Goal: Transaction & Acquisition: Purchase product/service

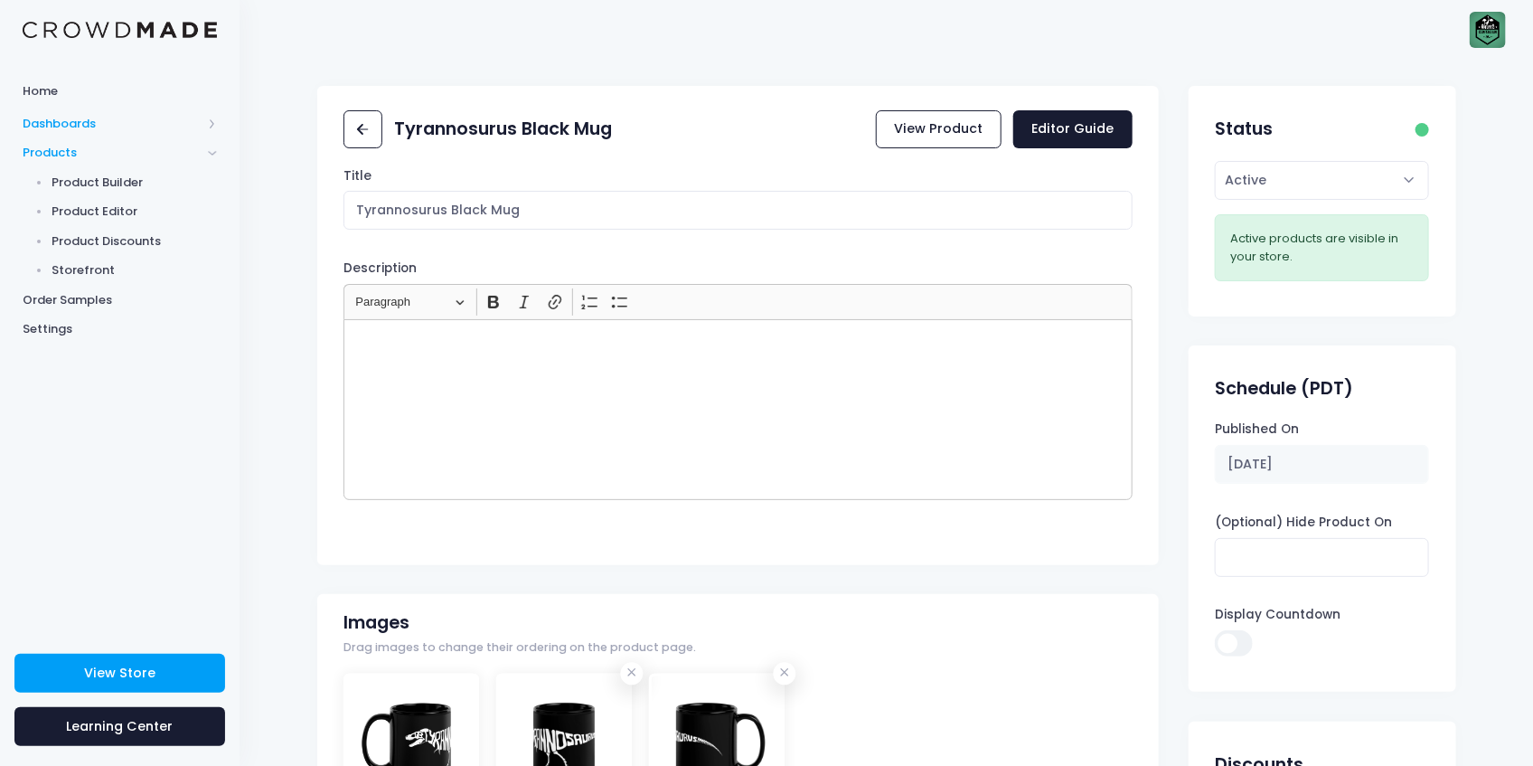
click at [99, 118] on span "Dashboards" at bounding box center [112, 124] width 179 height 18
click at [100, 146] on span "Overview" at bounding box center [134, 153] width 165 height 18
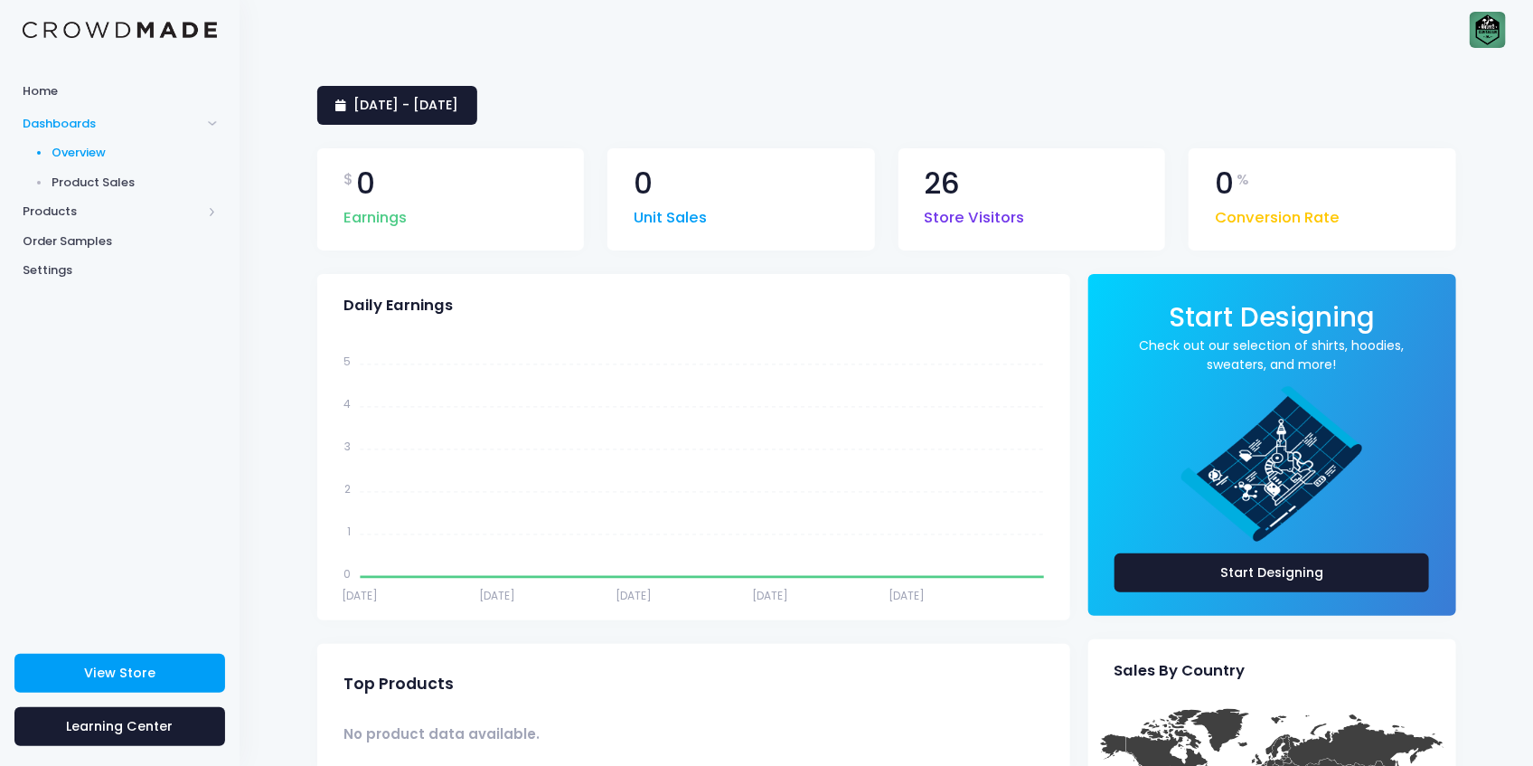
click at [112, 182] on span "Product Sales" at bounding box center [134, 183] width 165 height 18
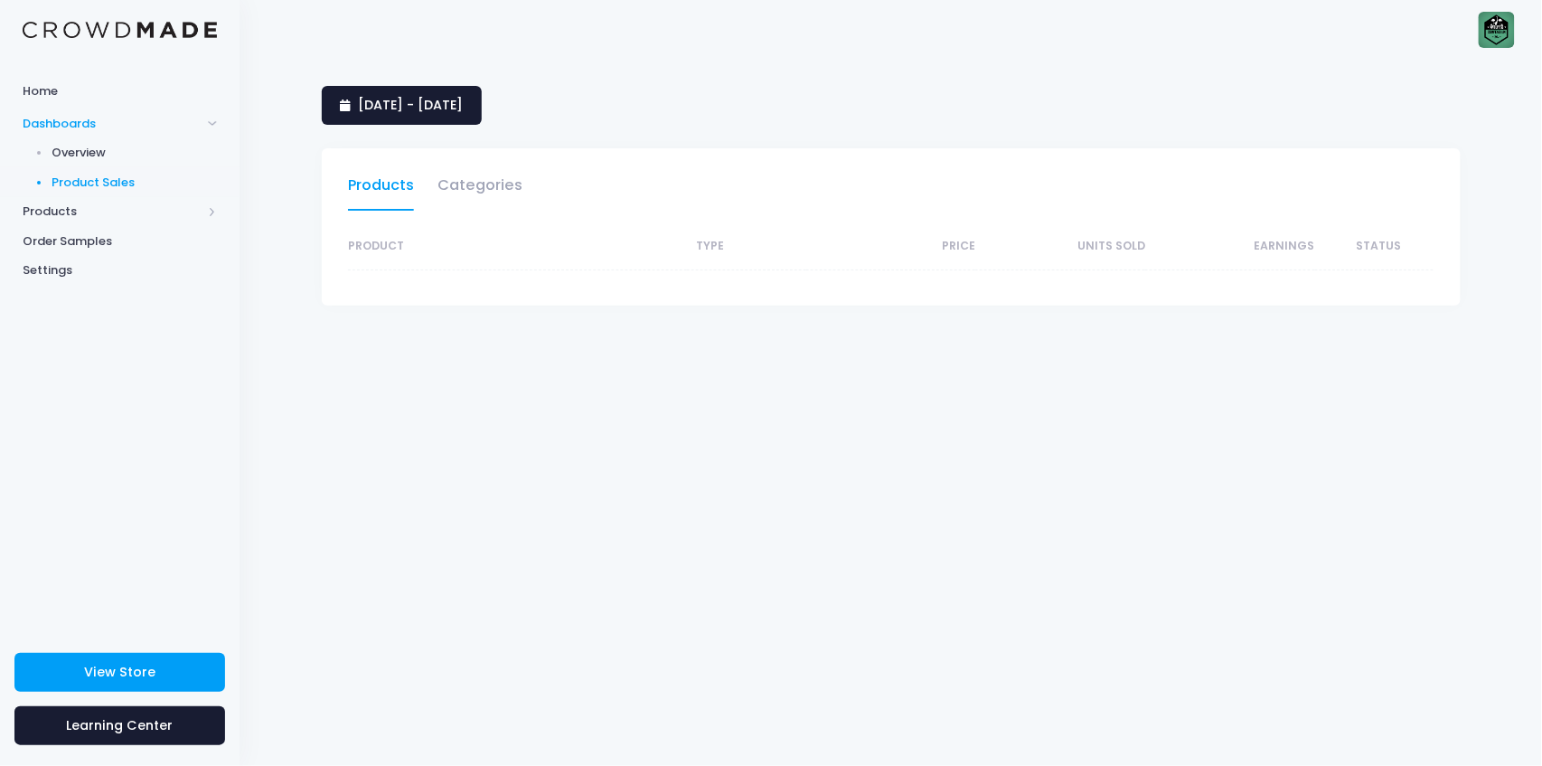
select select "25"
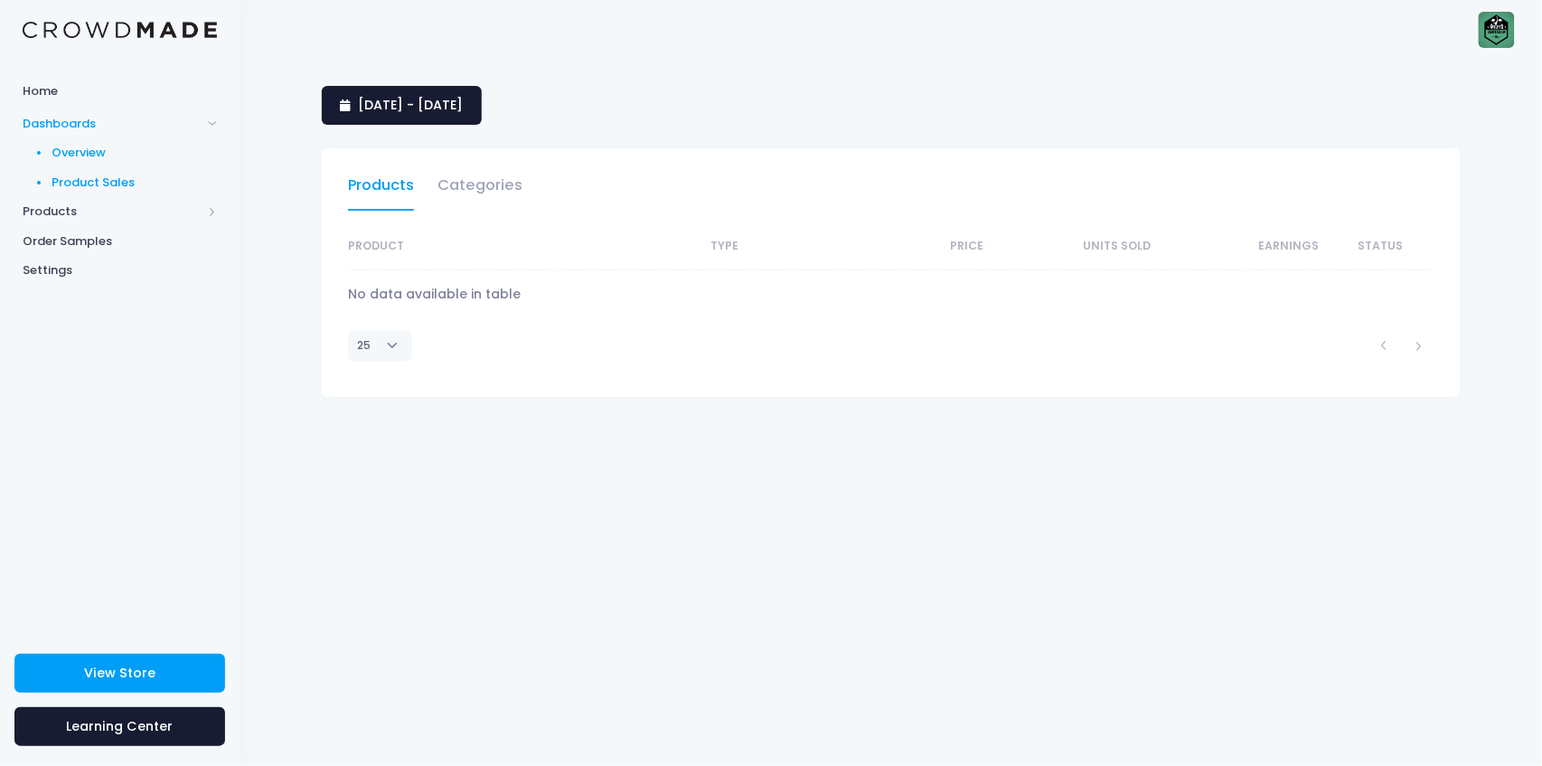
click at [83, 155] on span "Overview" at bounding box center [134, 153] width 165 height 18
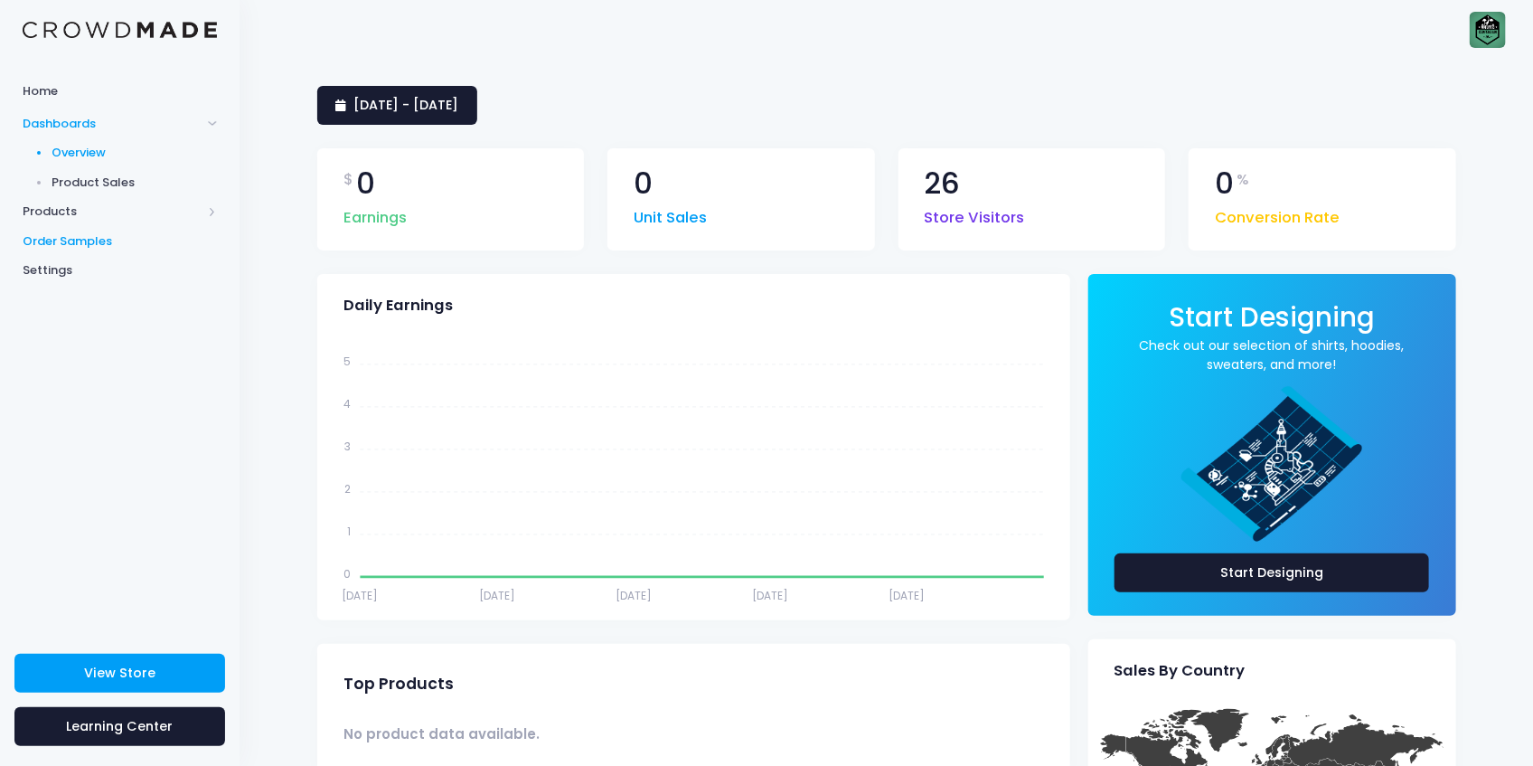
click at [98, 247] on span "Order Samples" at bounding box center [120, 241] width 194 height 18
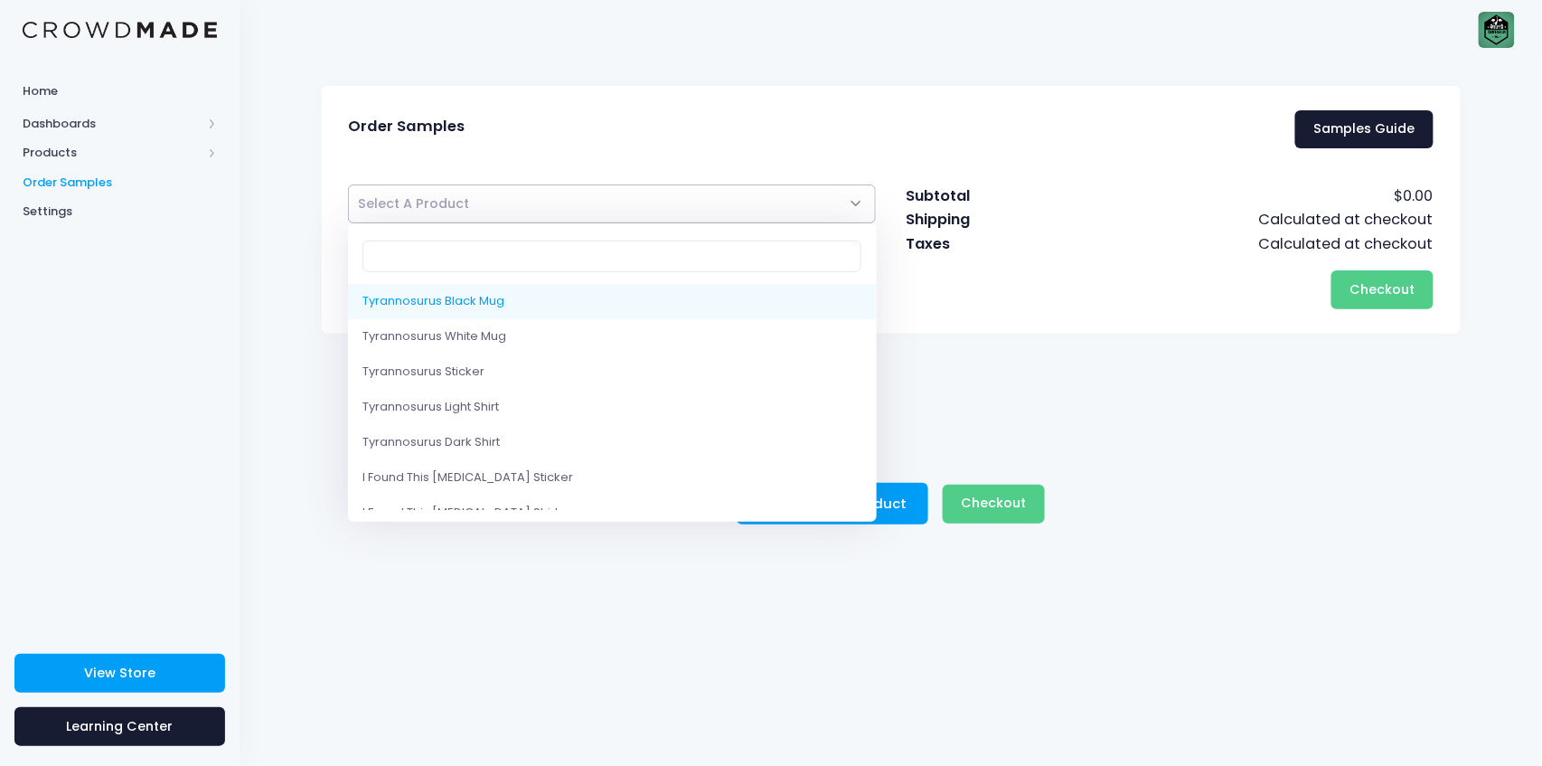
click at [486, 203] on span "Select A Product" at bounding box center [612, 203] width 529 height 39
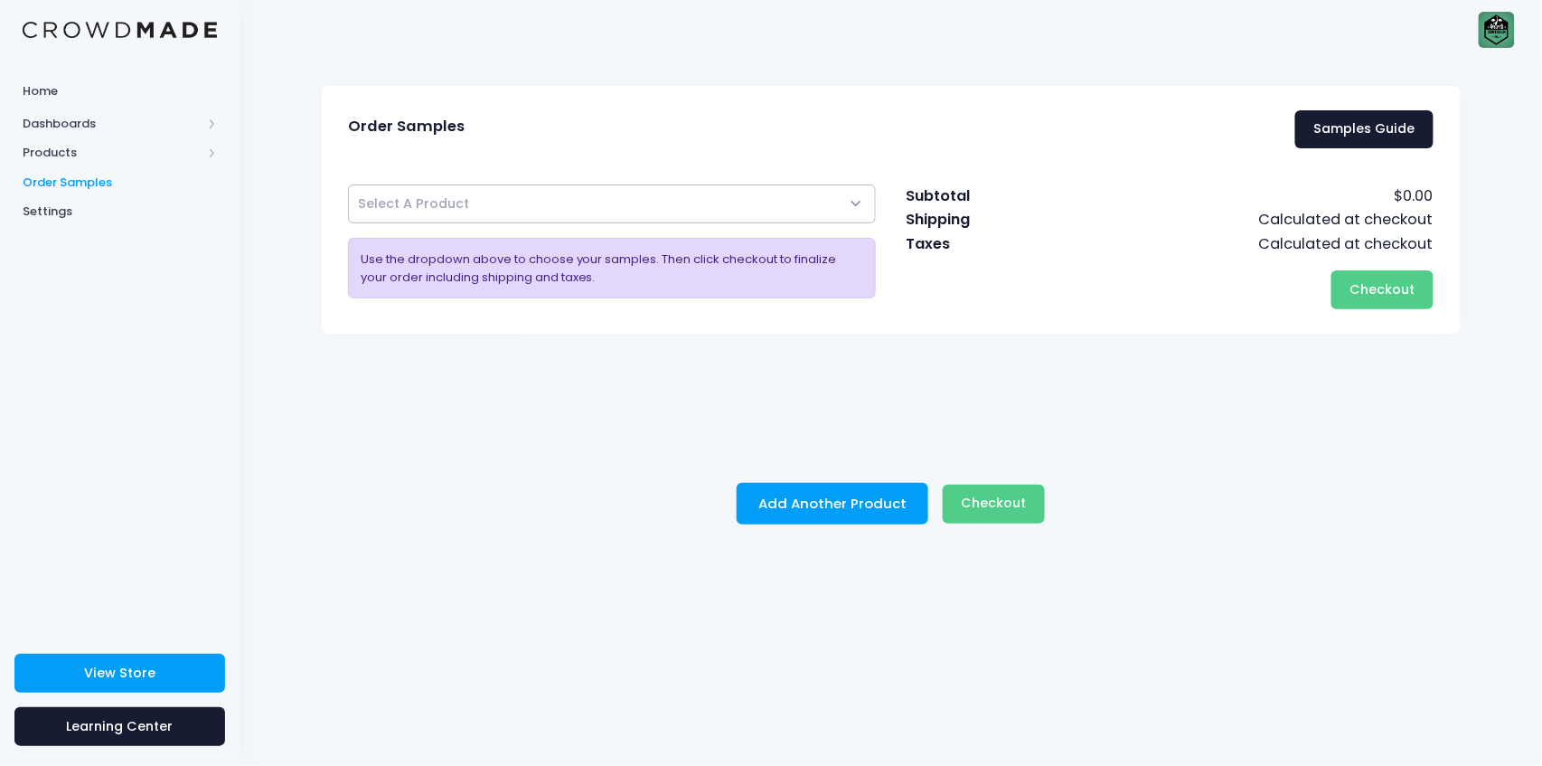
click at [486, 203] on span "Select A Product" at bounding box center [612, 203] width 529 height 39
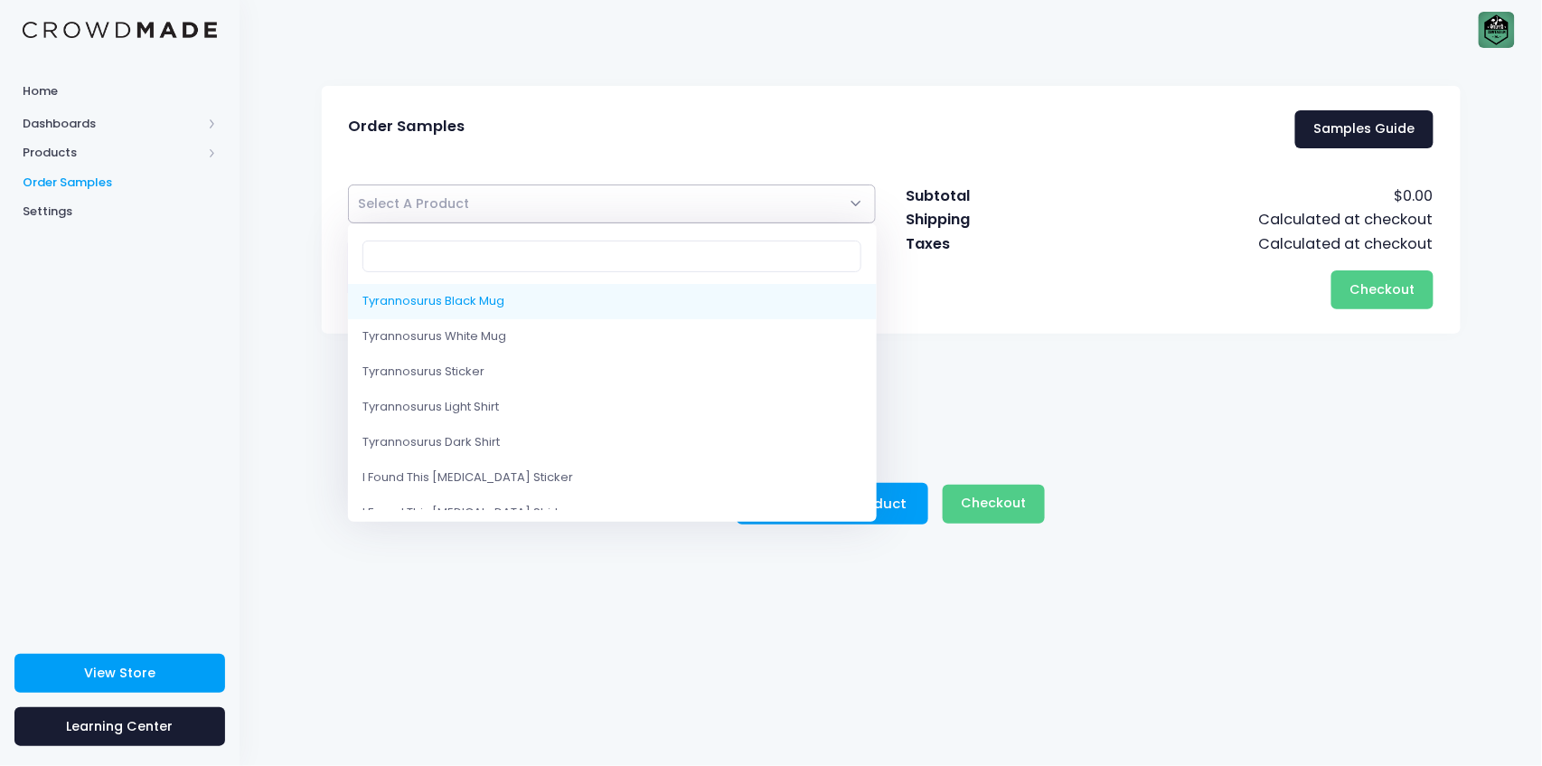
select select "10220820431122"
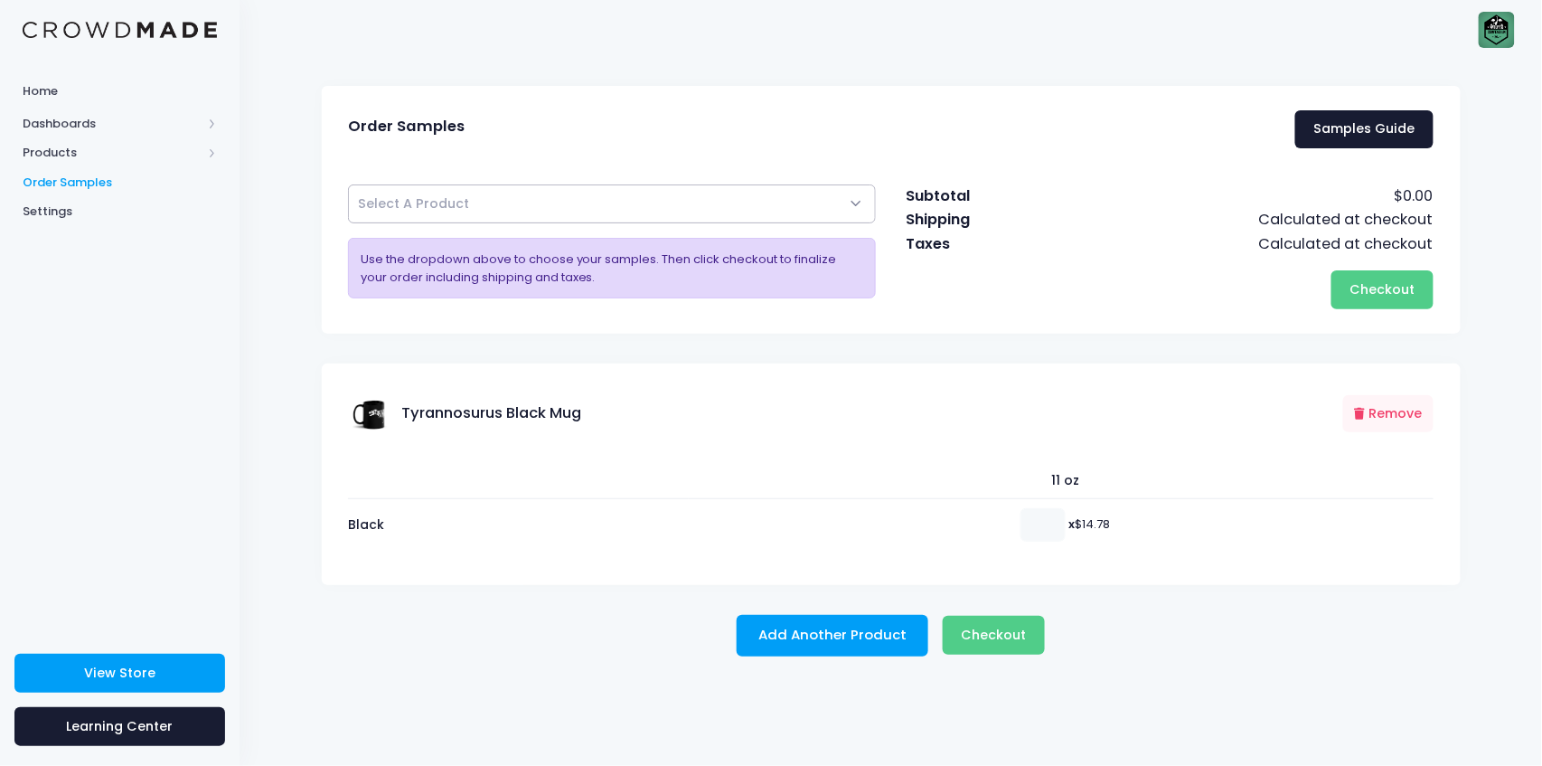
click at [620, 193] on span "Select A Product" at bounding box center [612, 203] width 529 height 39
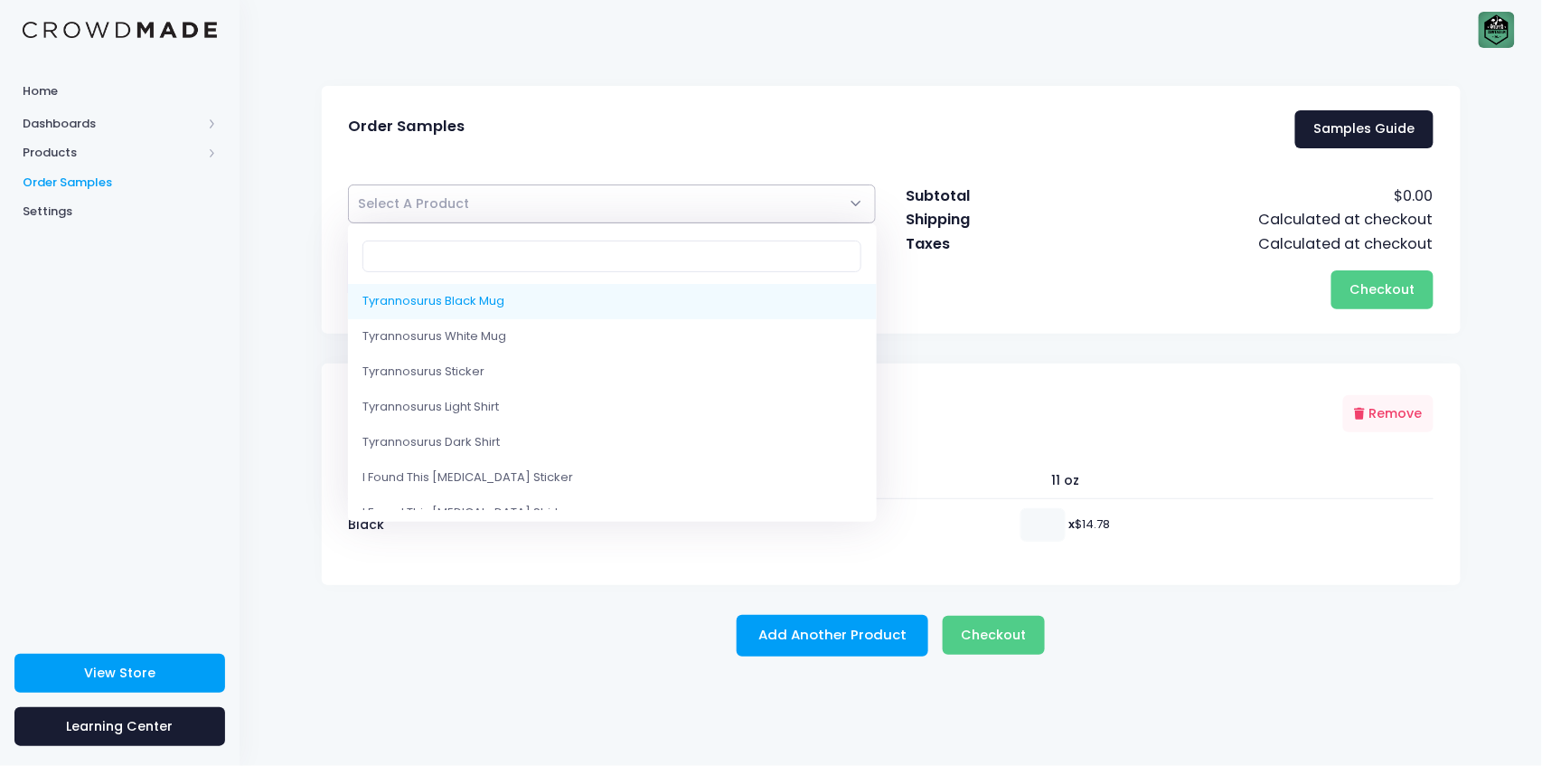
click at [619, 194] on span "Select A Product" at bounding box center [612, 203] width 529 height 39
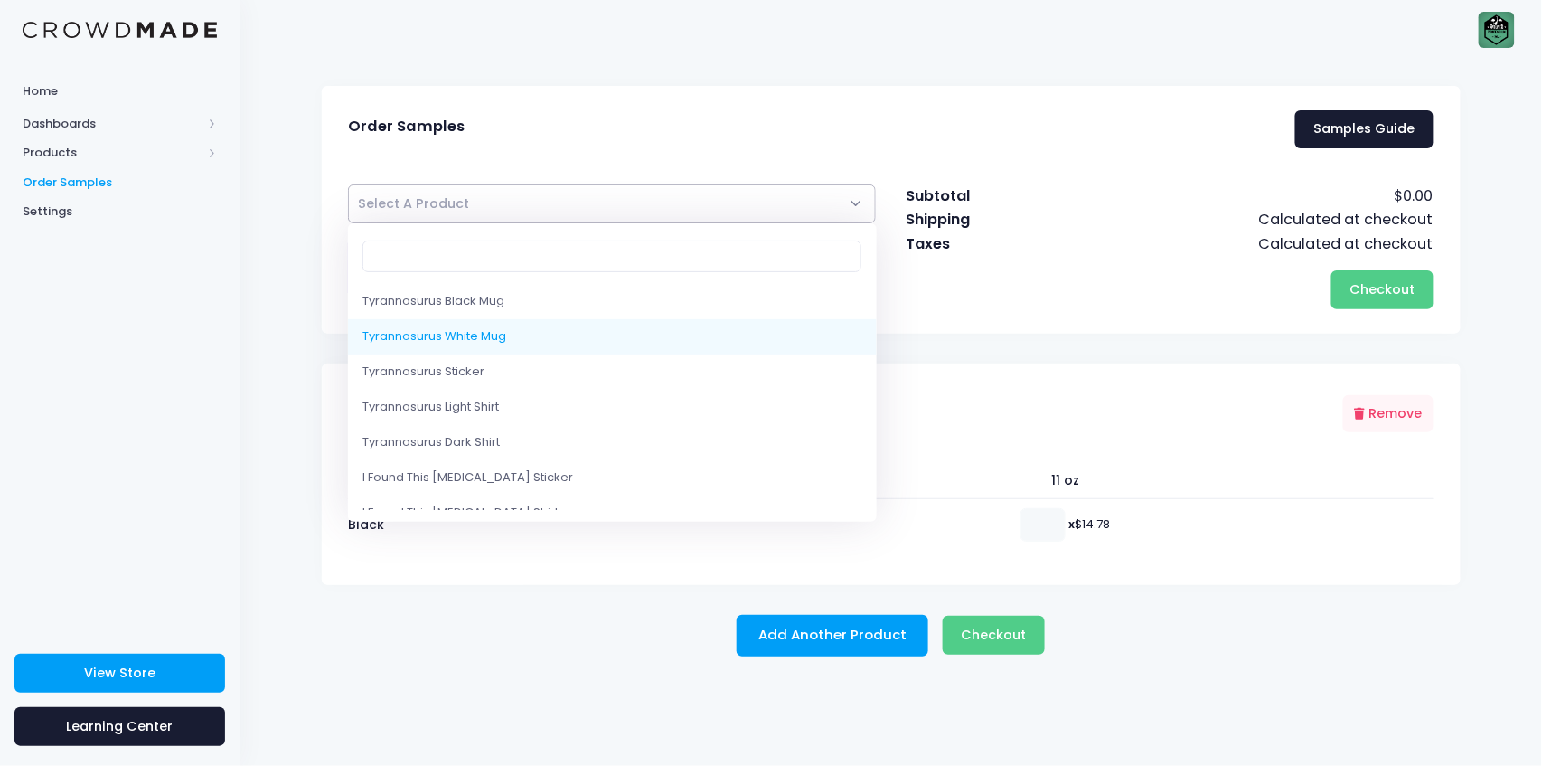
select select "10220820398354"
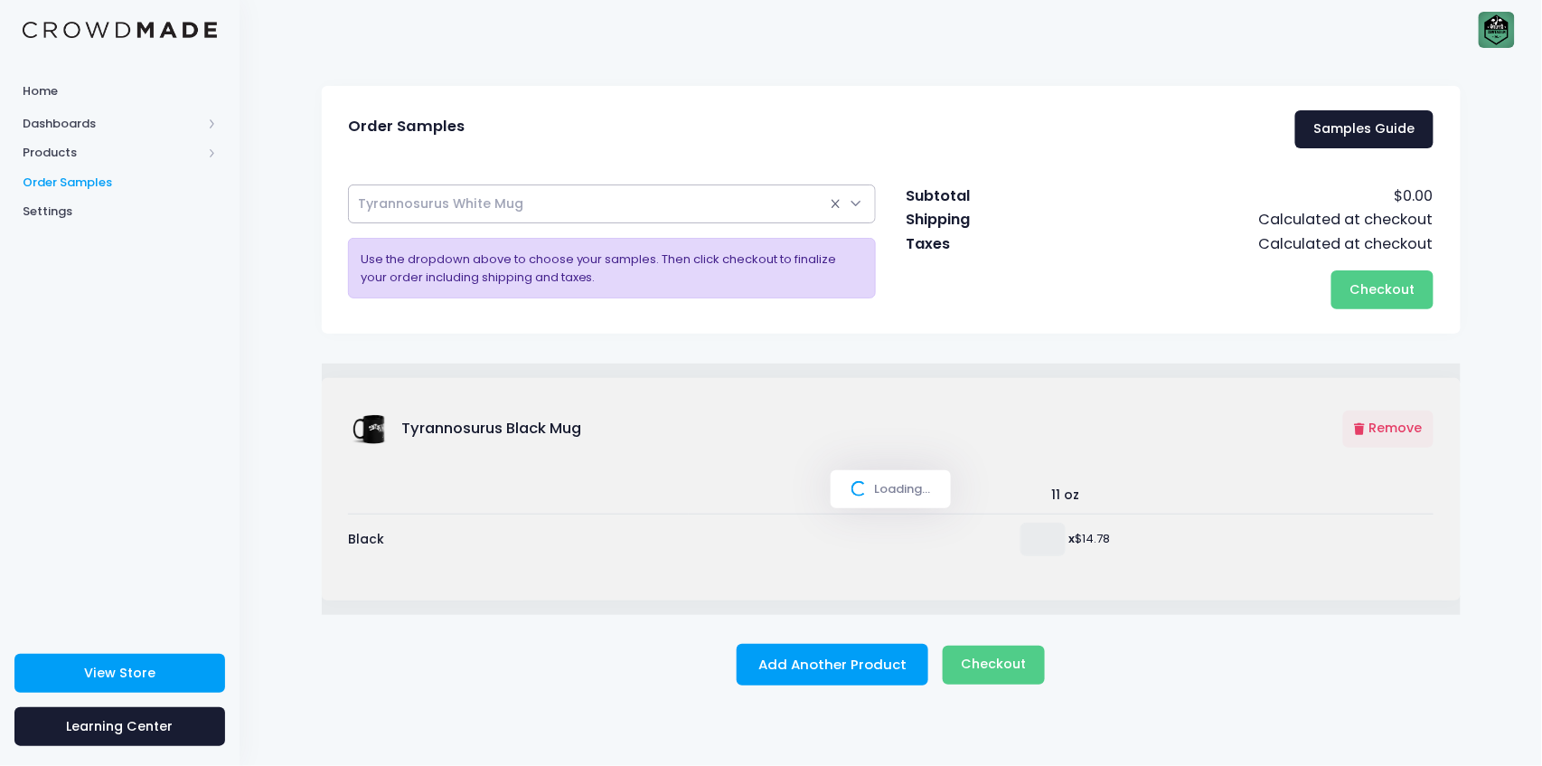
select select
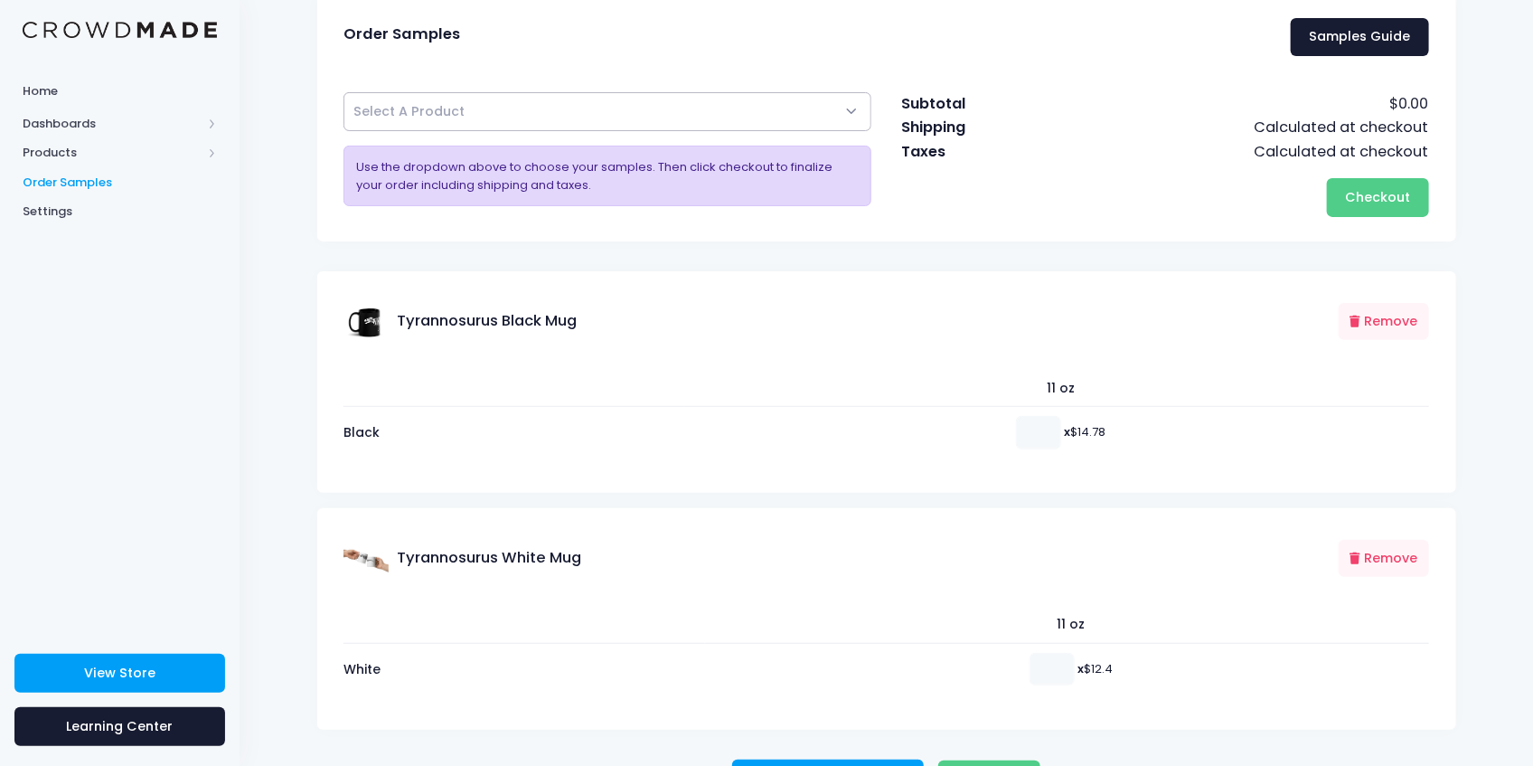
scroll to position [152, 0]
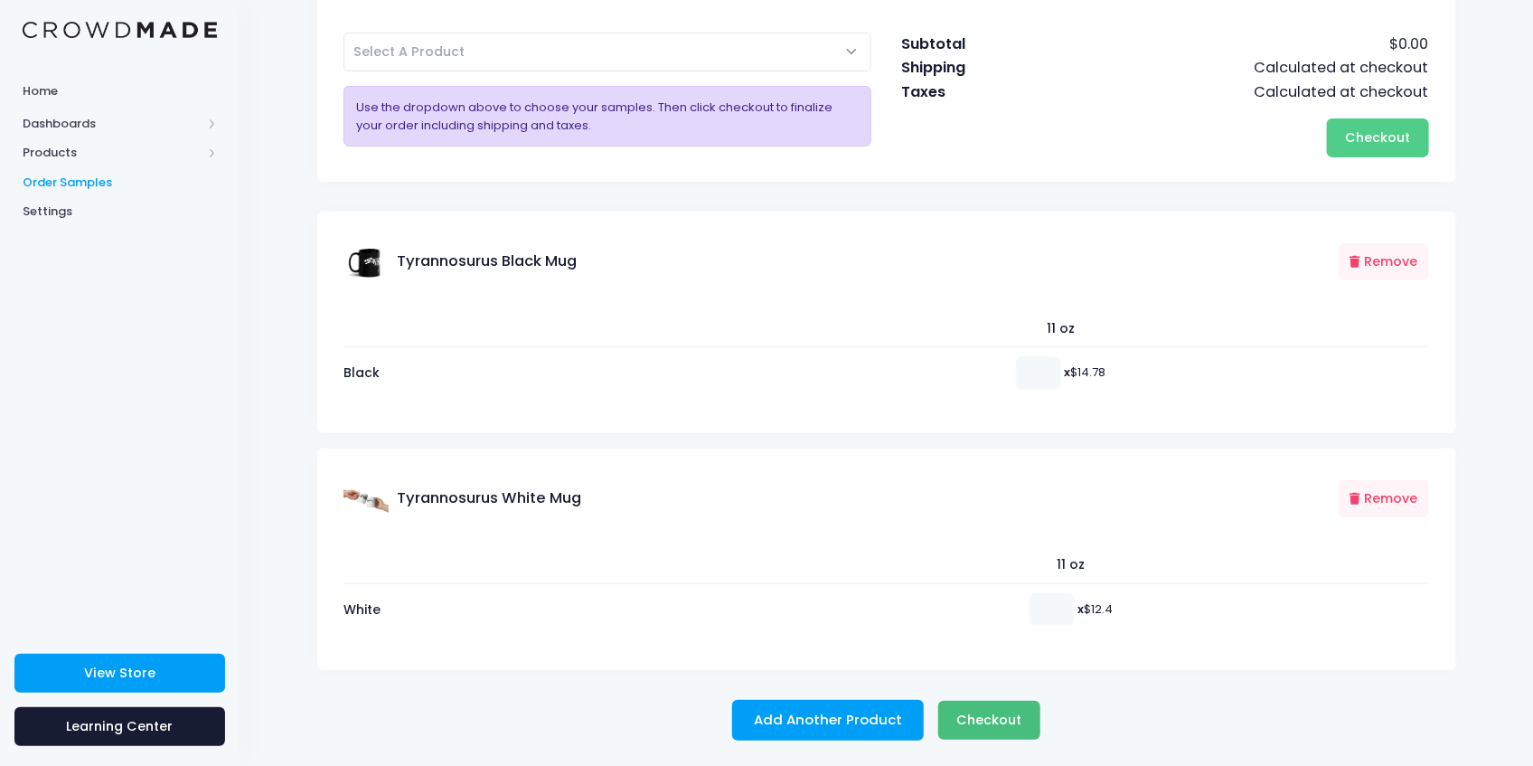
click at [1003, 722] on span "Checkout" at bounding box center [989, 720] width 65 height 18
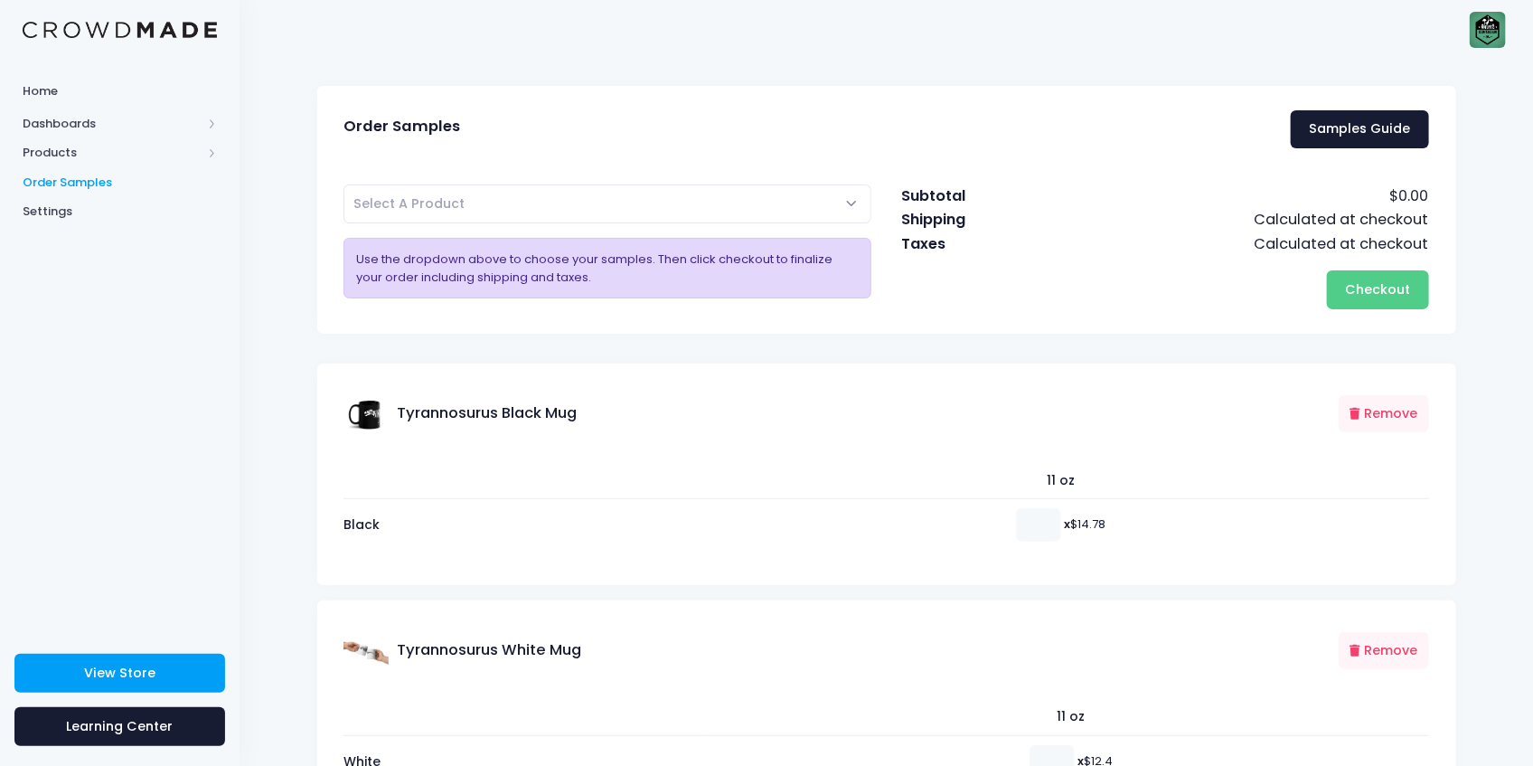
scroll to position [0, 0]
click at [1390, 285] on span "Checkout" at bounding box center [1378, 289] width 65 height 18
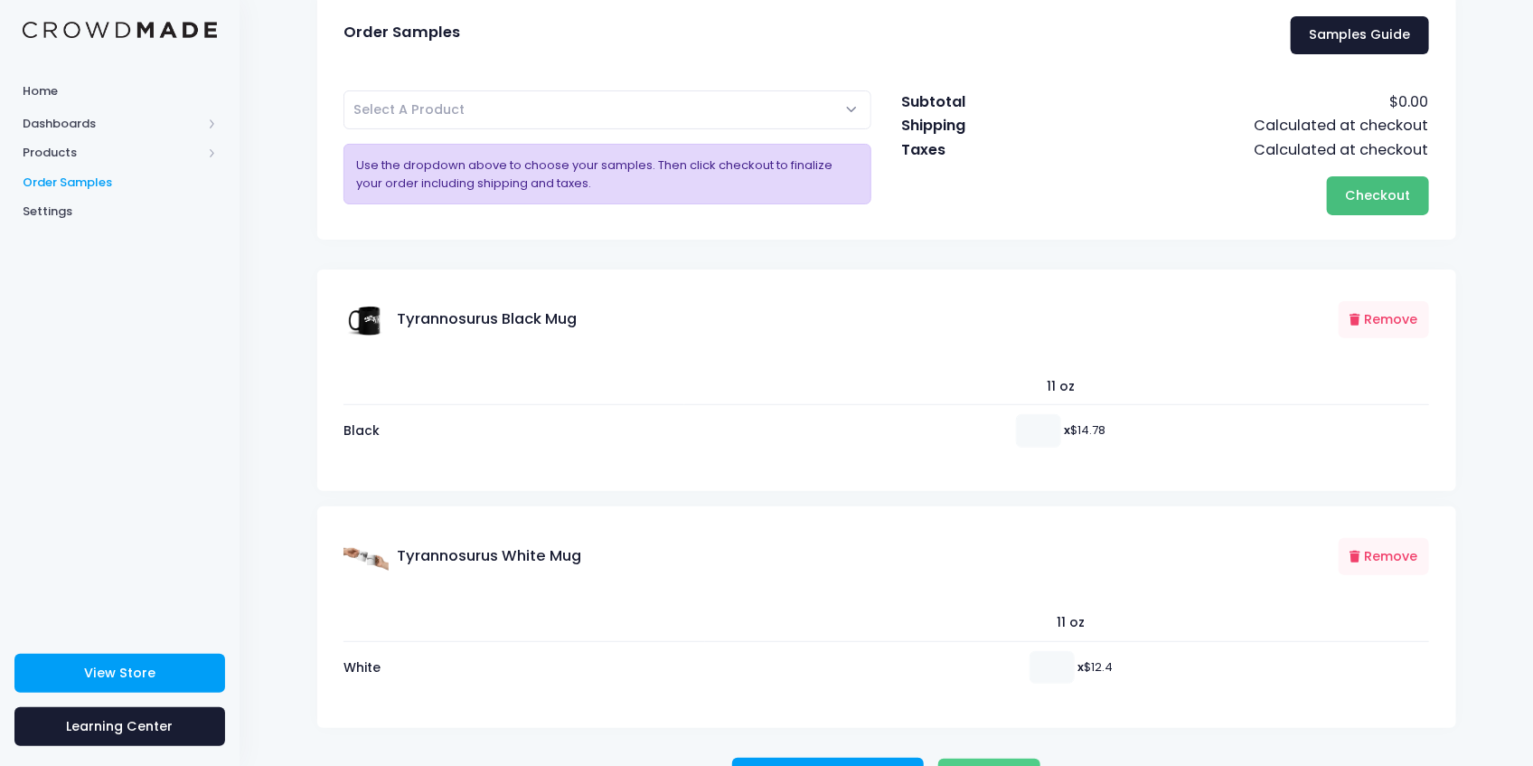
scroll to position [152, 0]
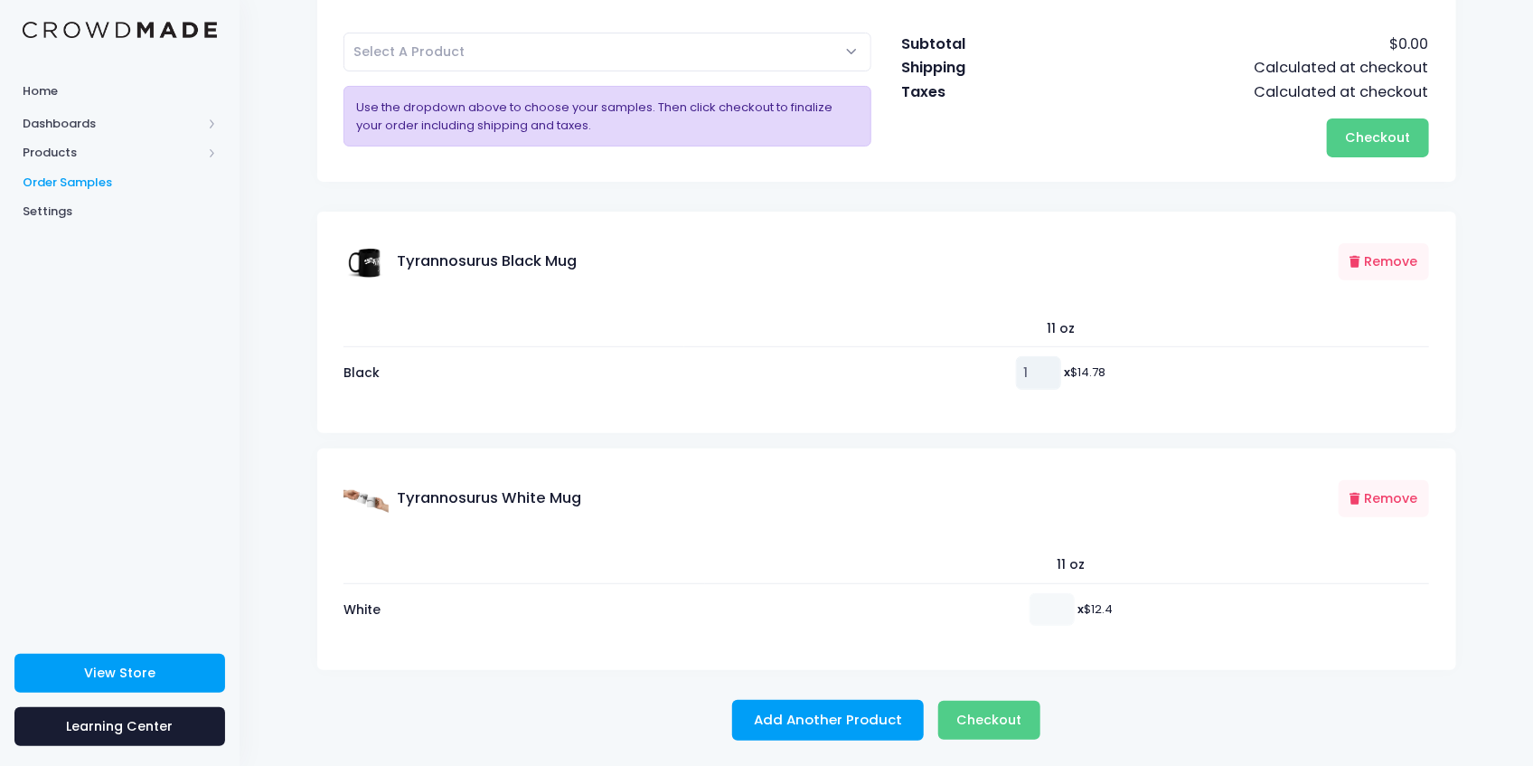
type input "1"
click at [1040, 364] on input "1" at bounding box center [1038, 372] width 45 height 33
type input "1"
click at [1060, 606] on input "1" at bounding box center [1052, 609] width 45 height 33
click at [1010, 726] on span "Checkout" at bounding box center [989, 720] width 65 height 18
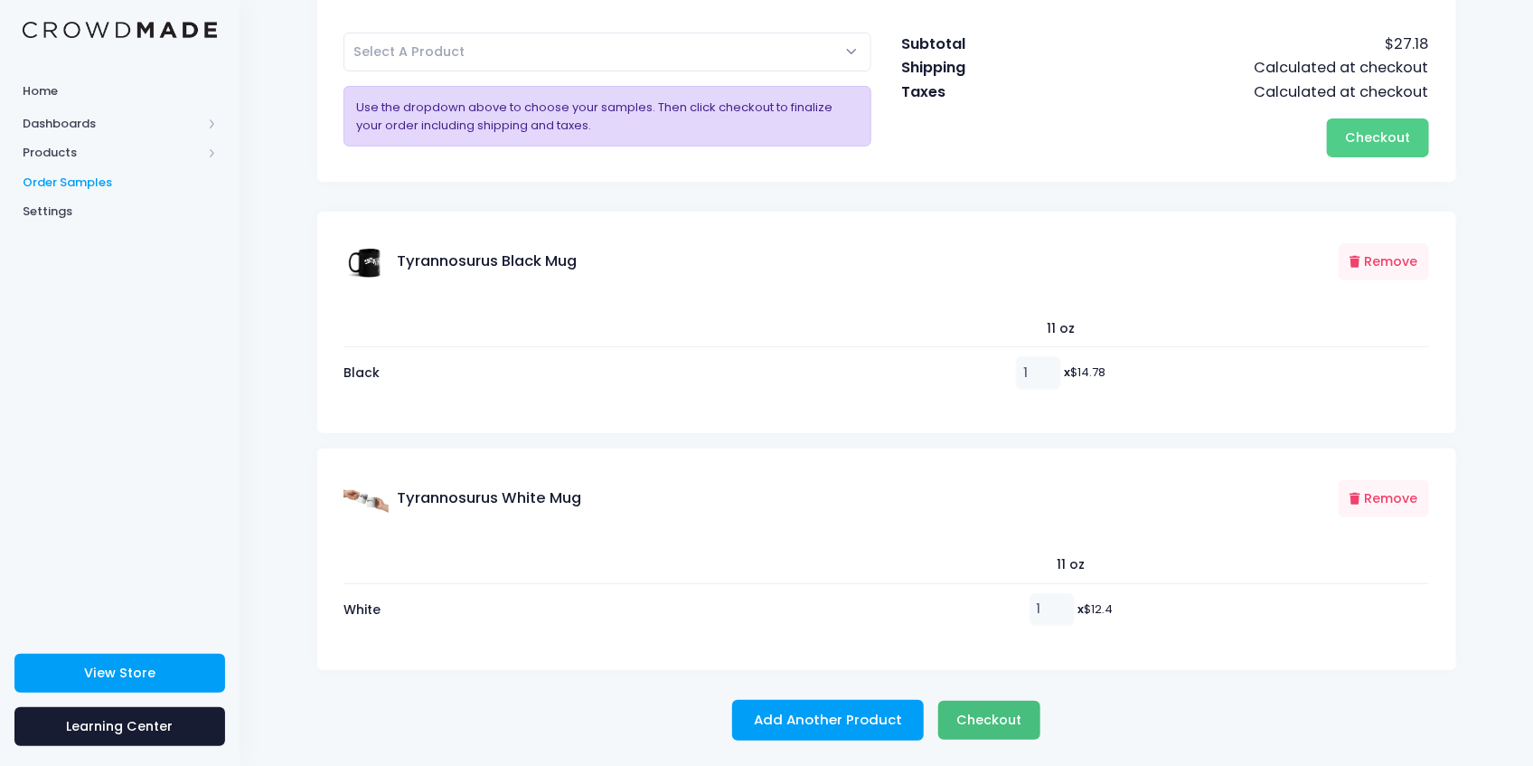
click at [0, 0] on span "Please wait..." at bounding box center [0, 0] width 0 height 0
